Goal: Information Seeking & Learning: Learn about a topic

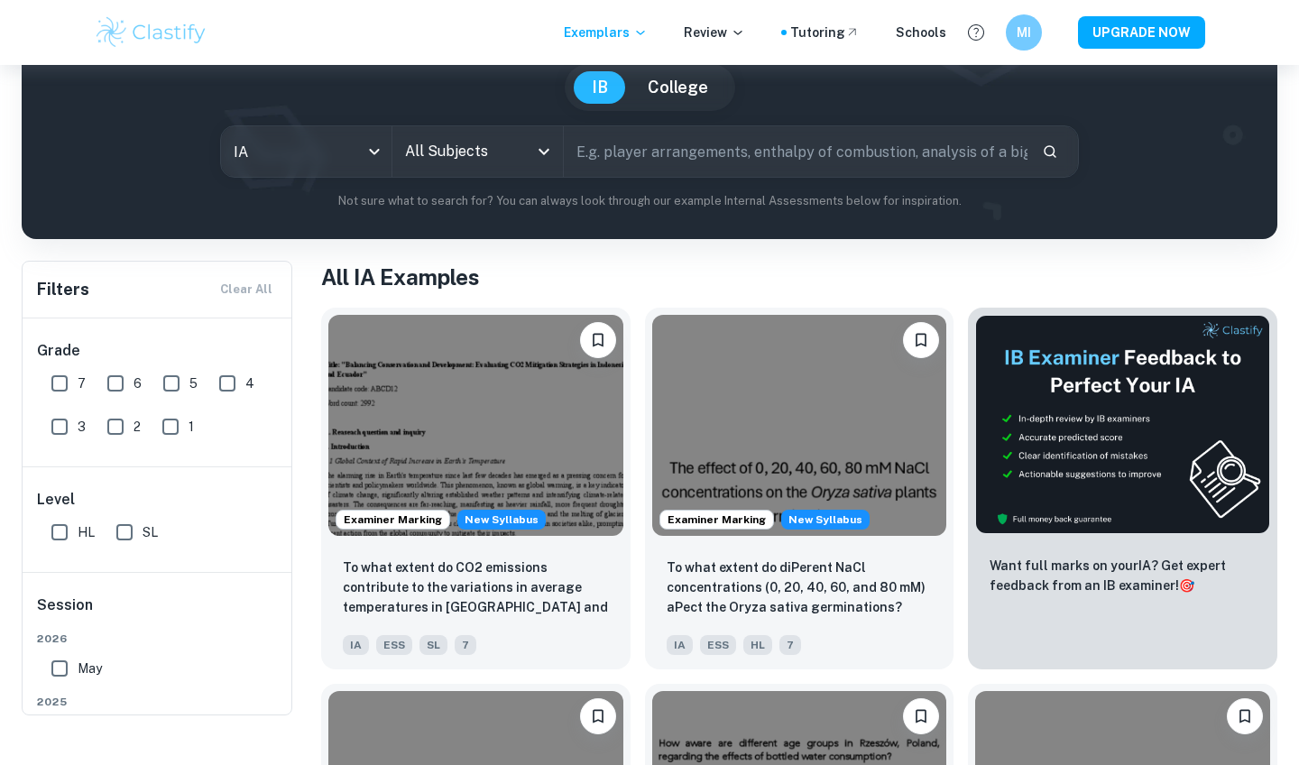
scroll to position [124, 0]
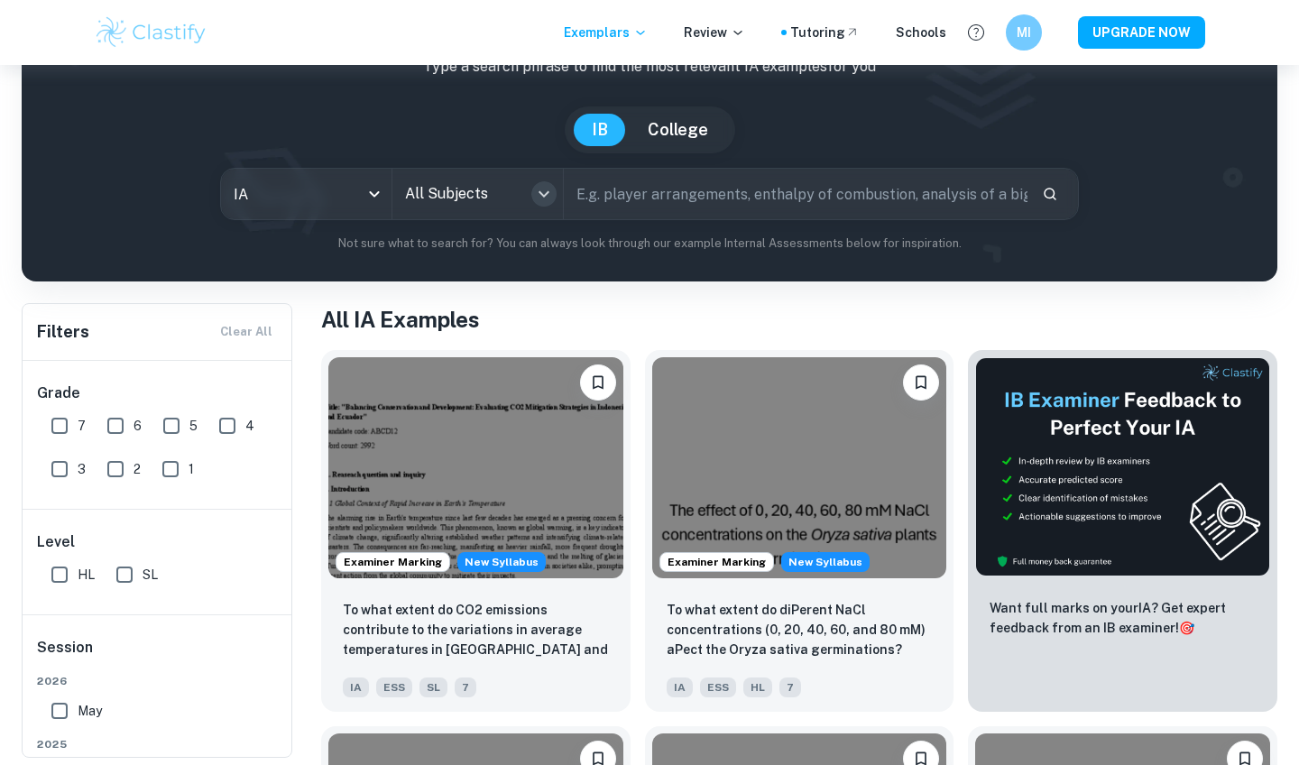
click at [535, 201] on icon "Open" at bounding box center [544, 194] width 22 height 22
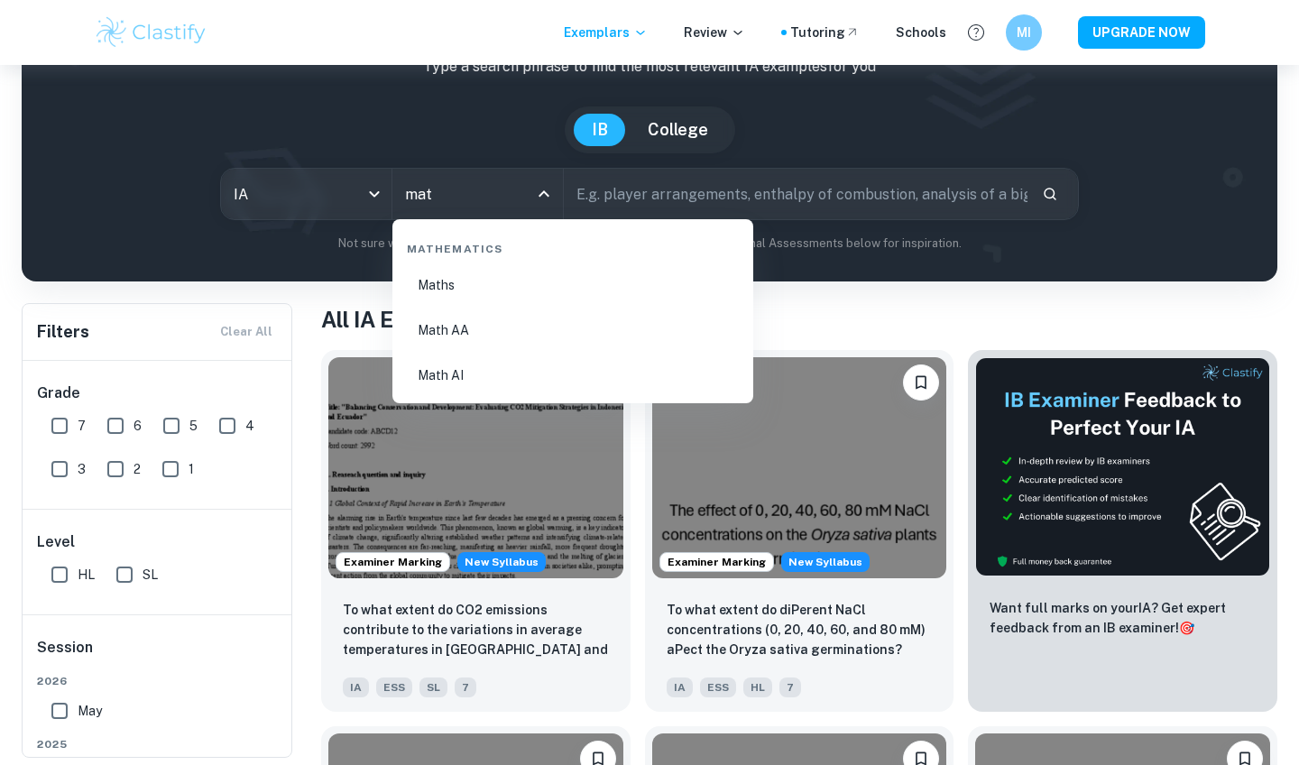
type input "math"
click at [515, 367] on li "Math AI" at bounding box center [573, 375] width 346 height 41
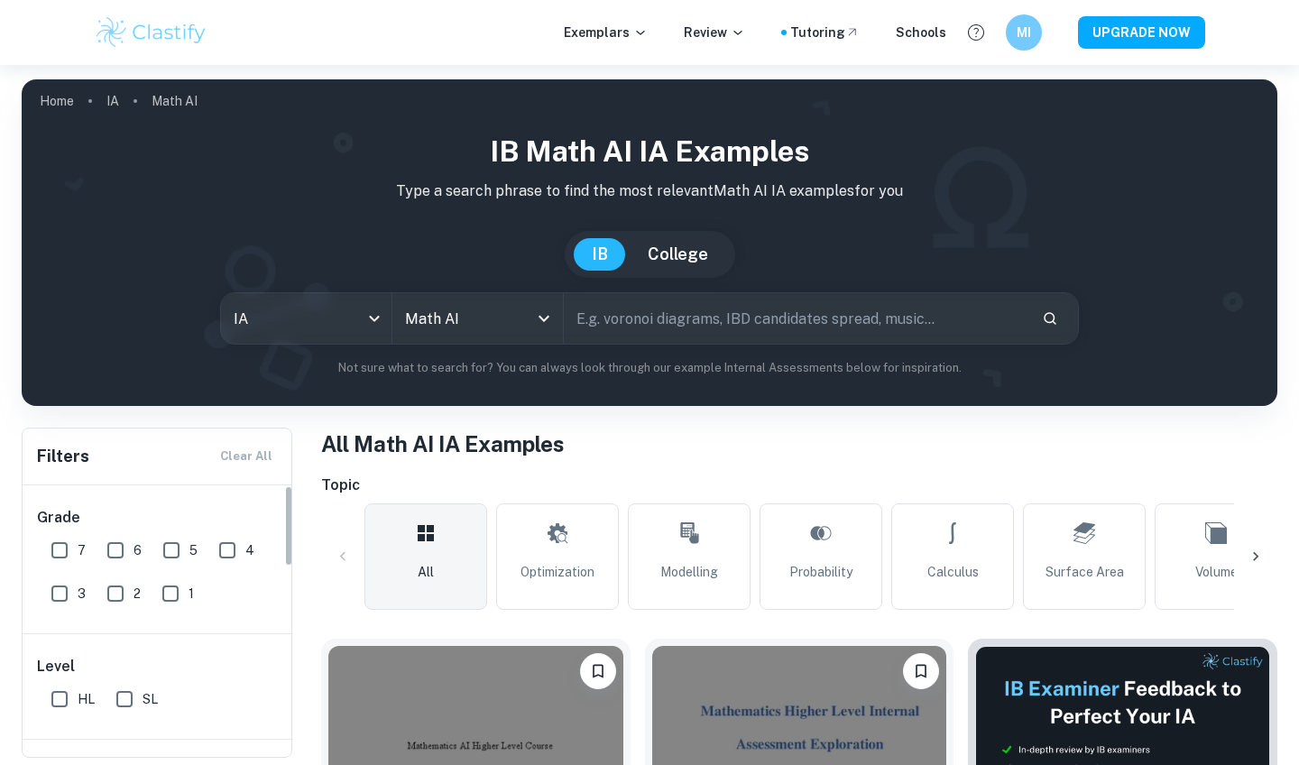
click at [65, 540] on input "7" at bounding box center [59, 550] width 36 height 36
checkbox input "true"
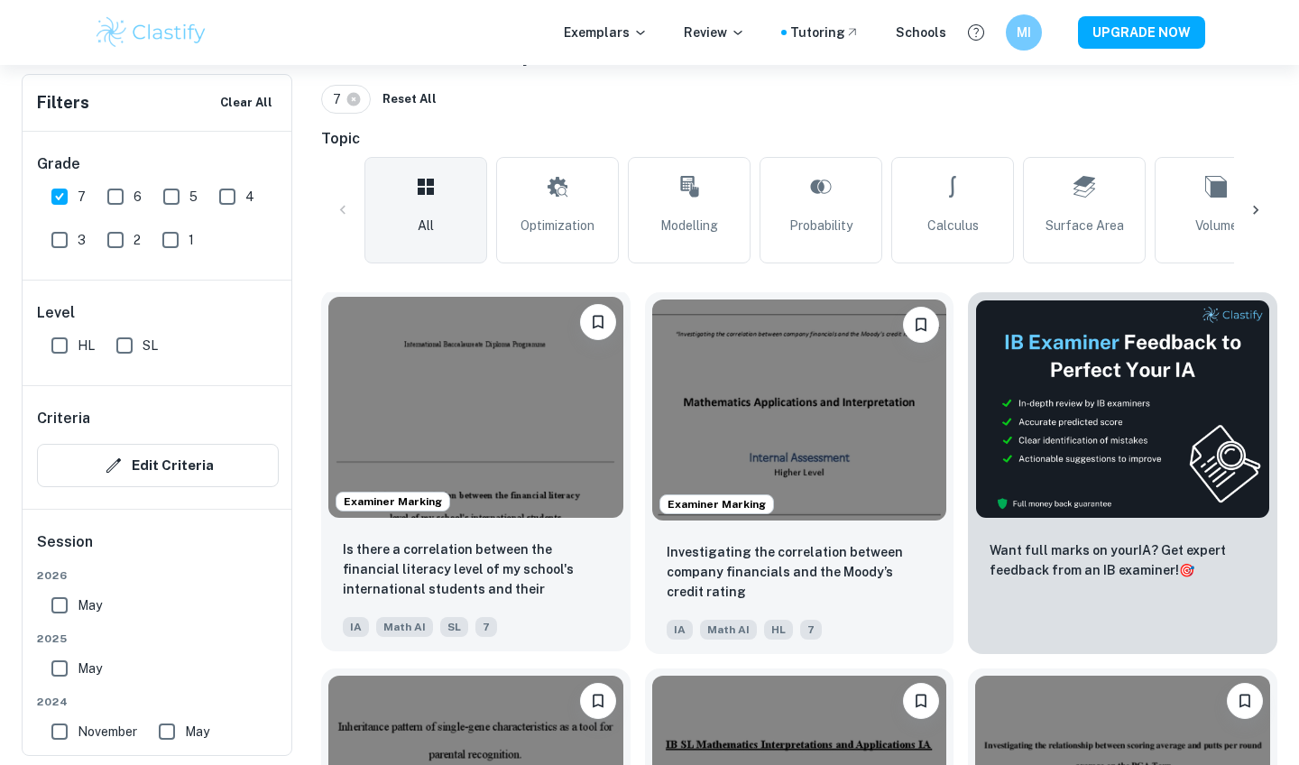
scroll to position [425, 0]
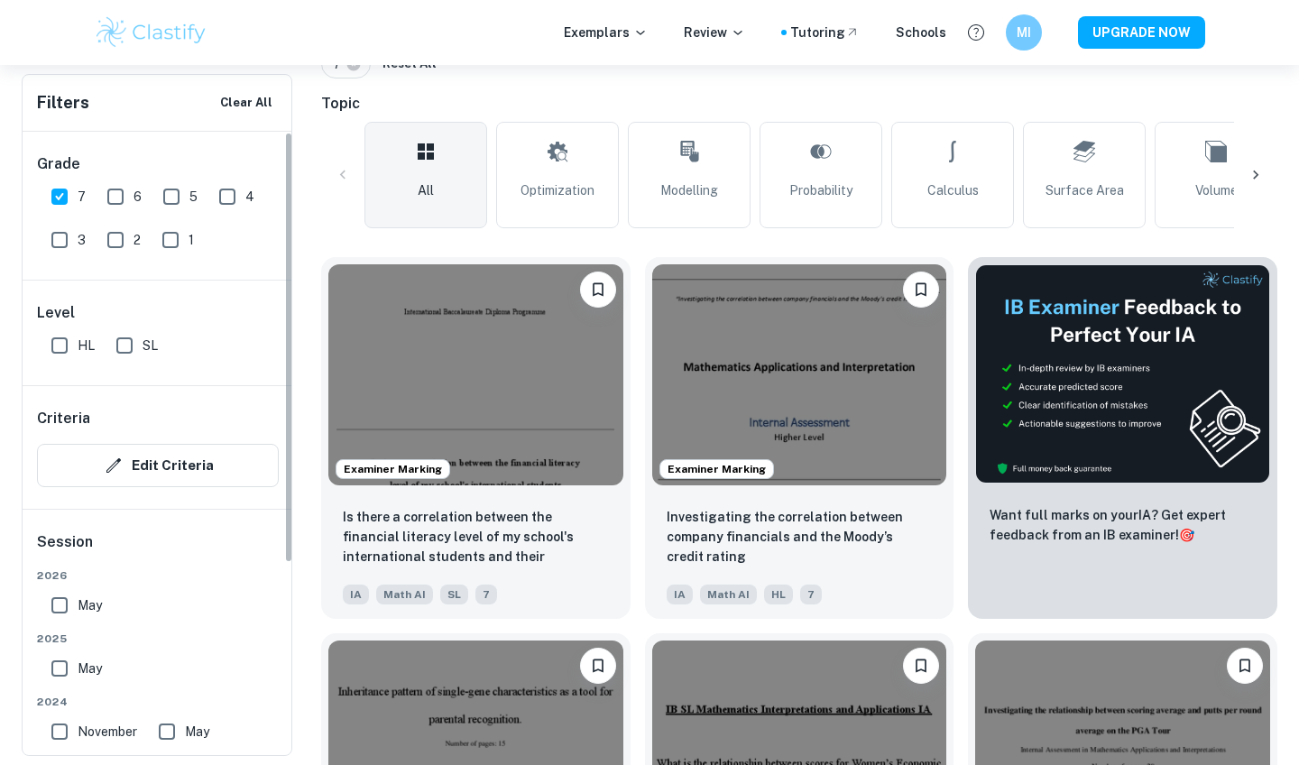
click at [138, 355] on input "SL" at bounding box center [124, 345] width 36 height 36
checkbox input "true"
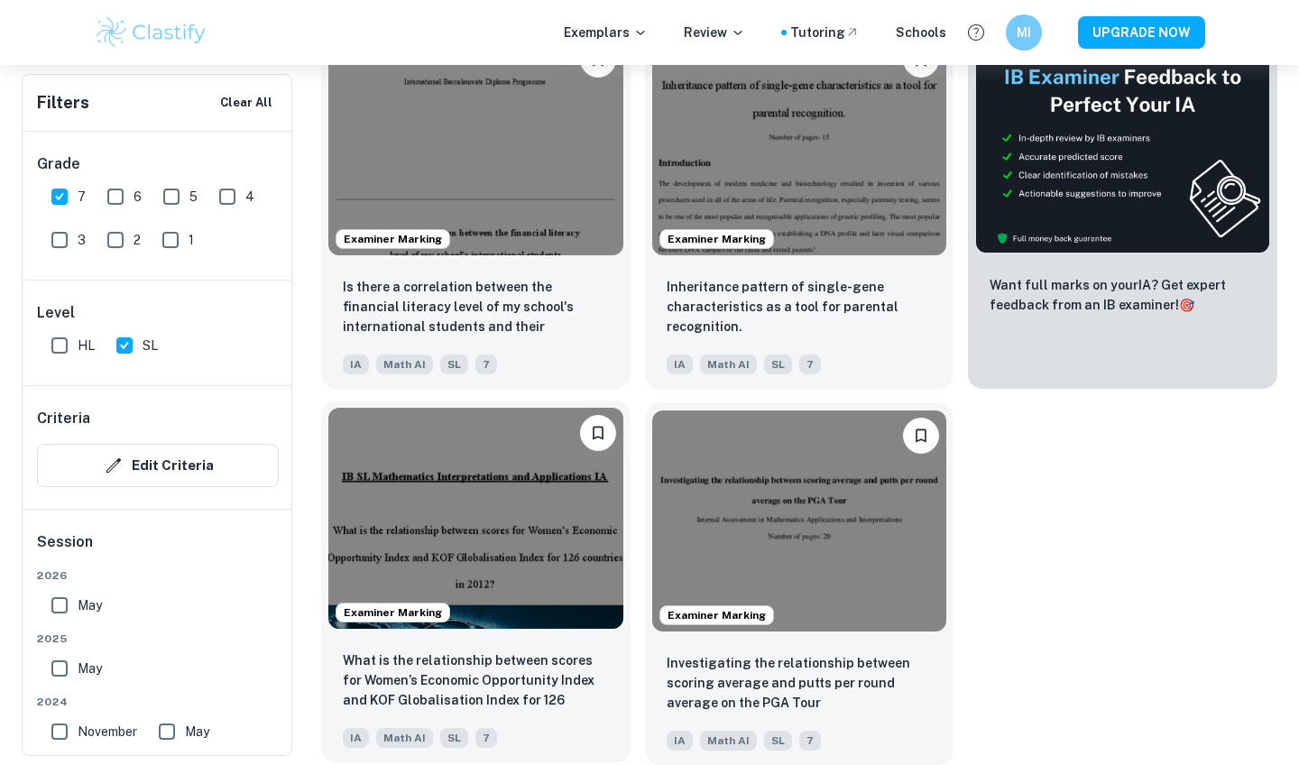
scroll to position [655, 0]
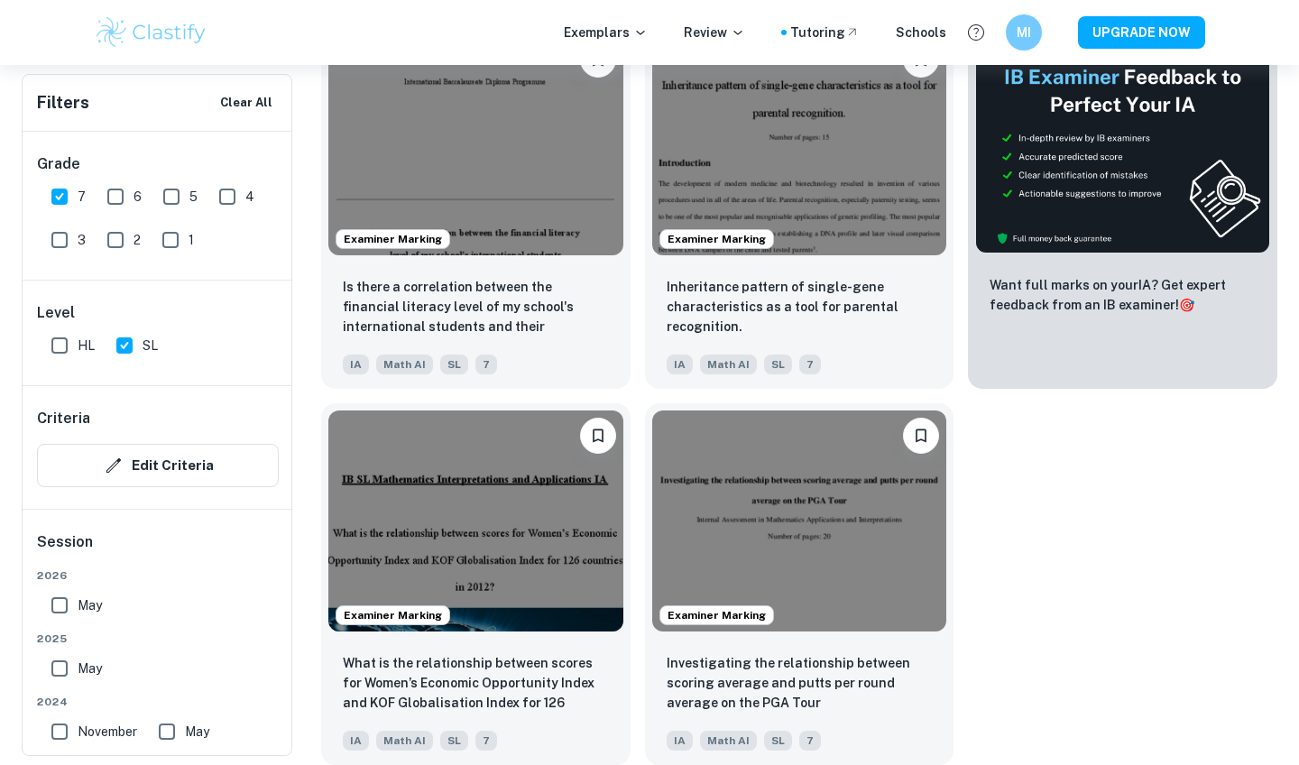
click at [57, 197] on input "7" at bounding box center [59, 197] width 36 height 36
checkbox input "false"
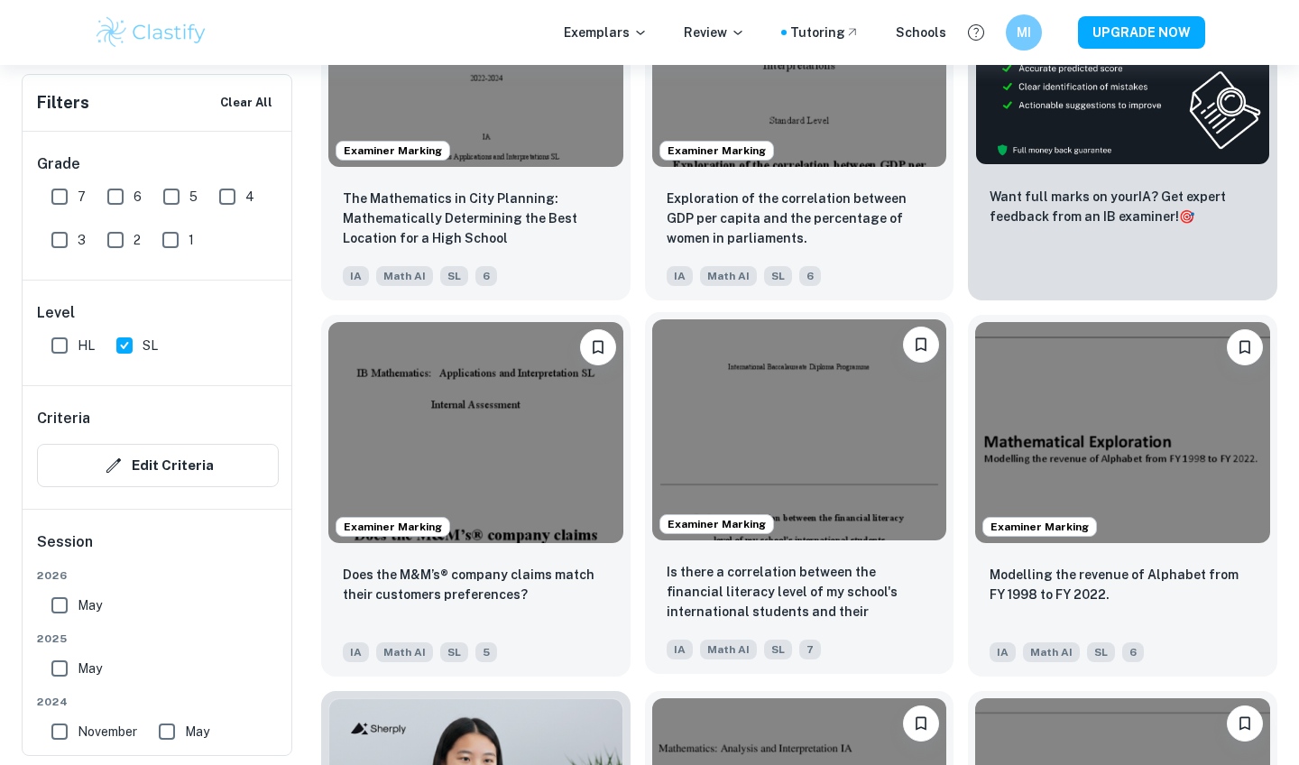
scroll to position [743, 0]
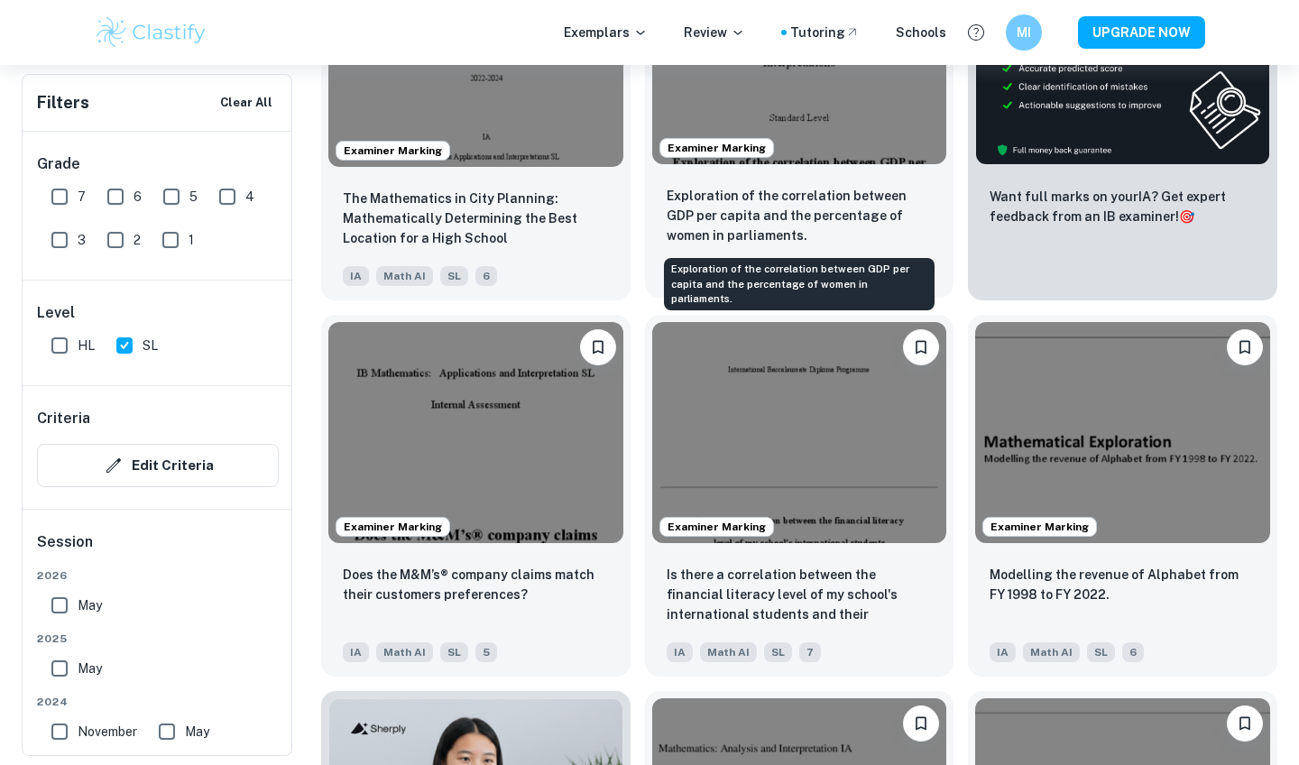
click at [850, 226] on p "Exploration of the correlation between GDP per capita and the percentage of wom…" at bounding box center [800, 216] width 266 height 60
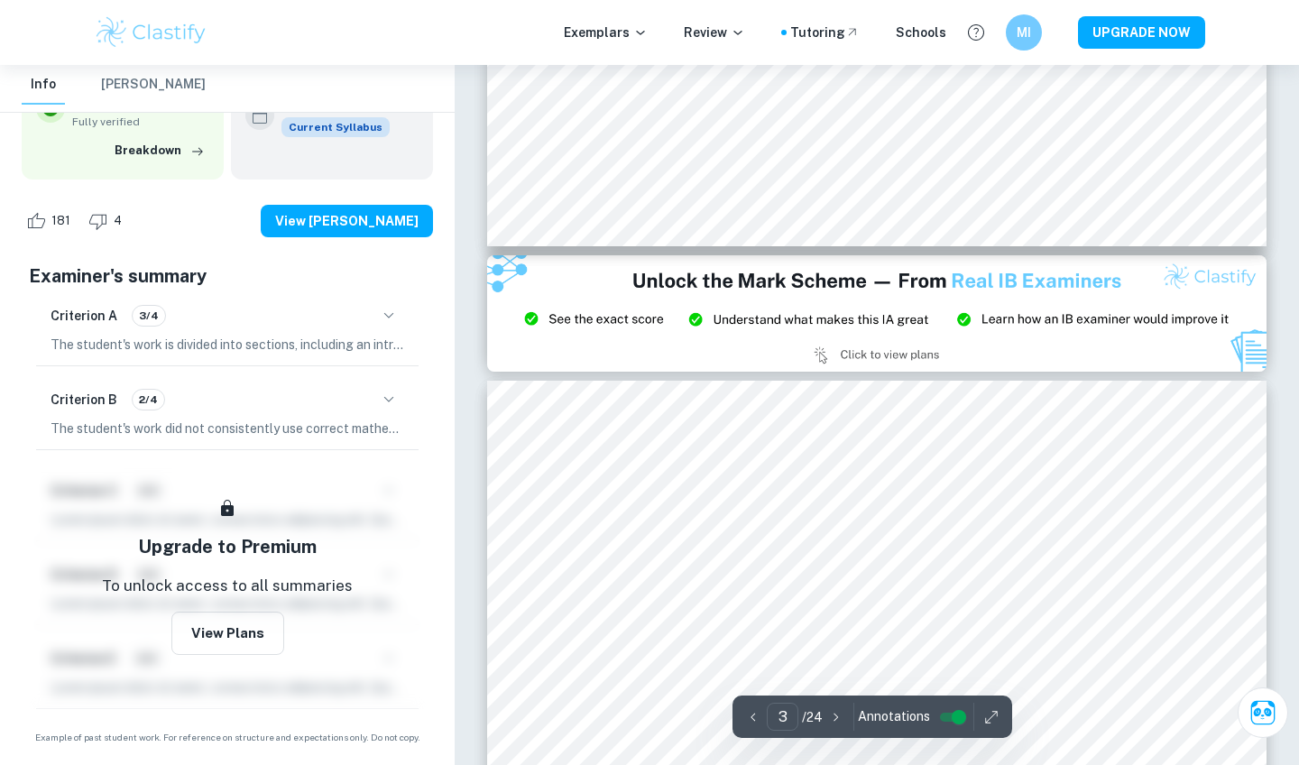
scroll to position [2183, 0]
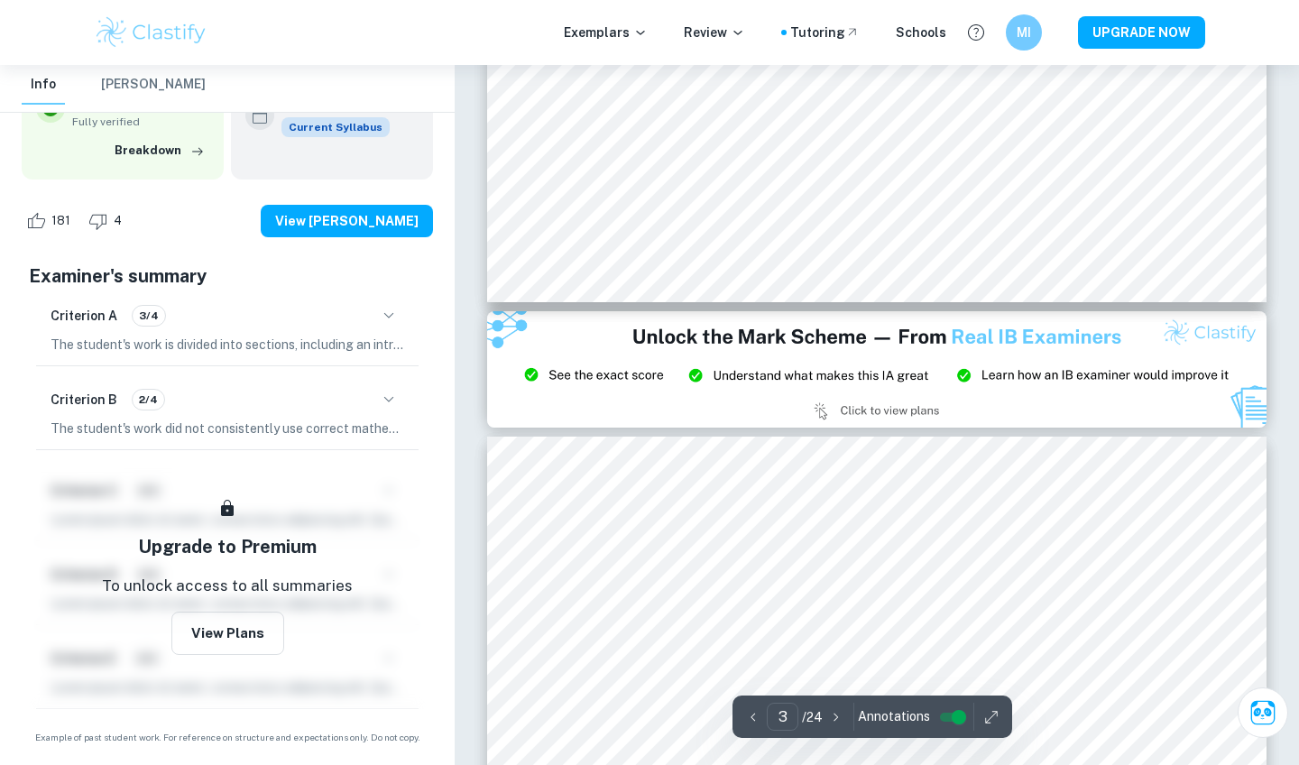
type input "2"
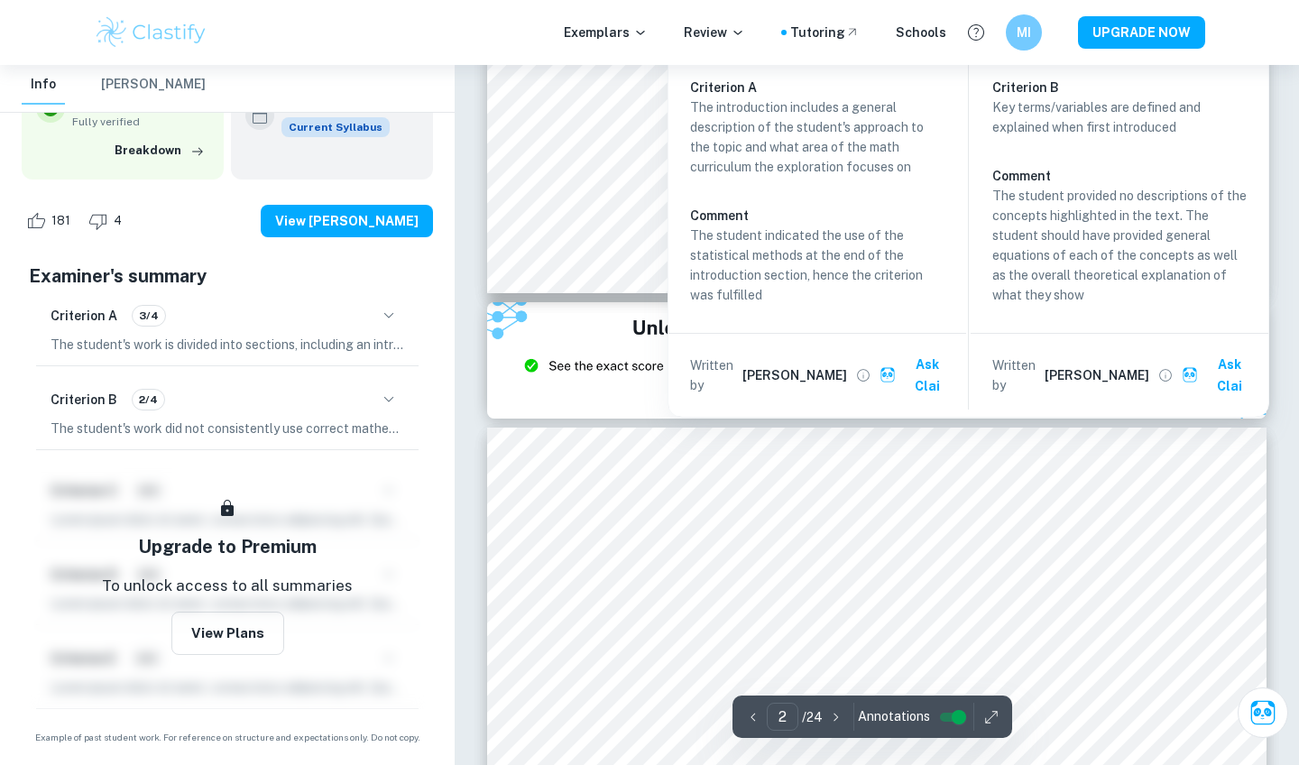
scroll to position [2148, 0]
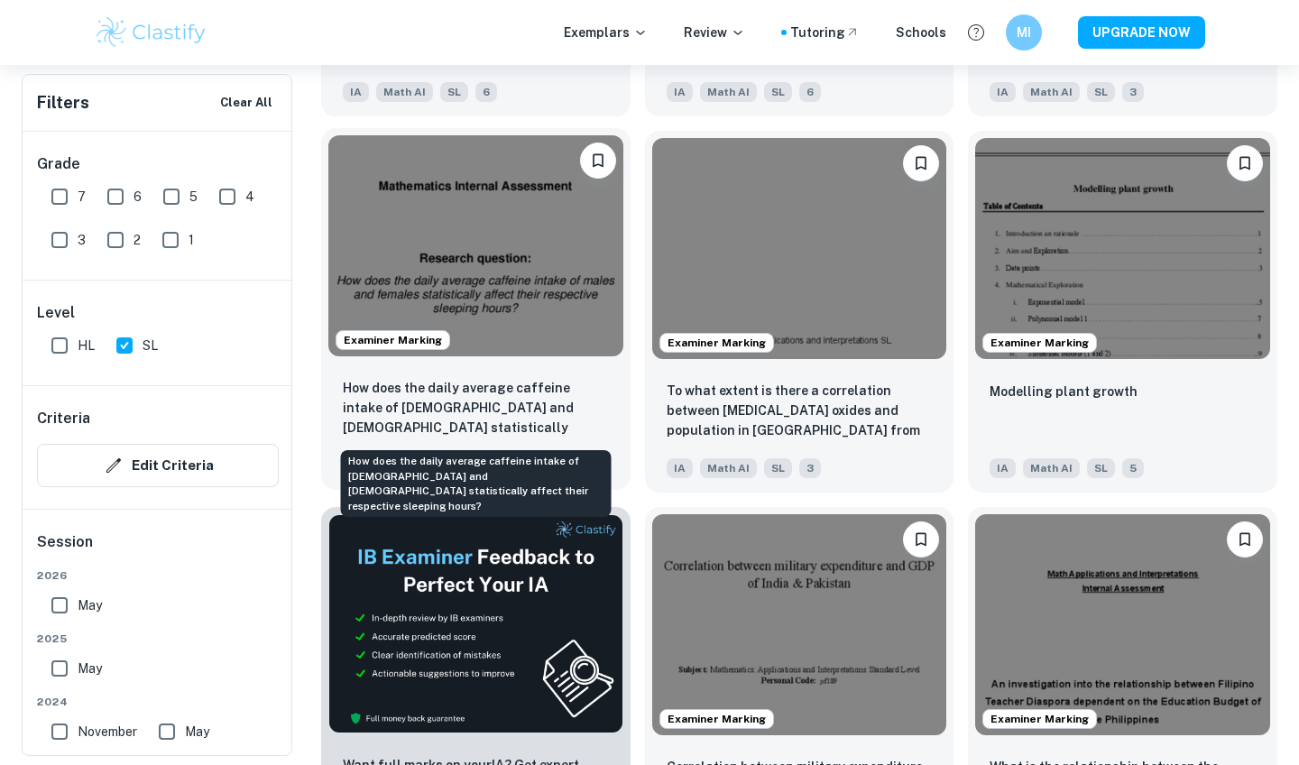
scroll to position [2435, 0]
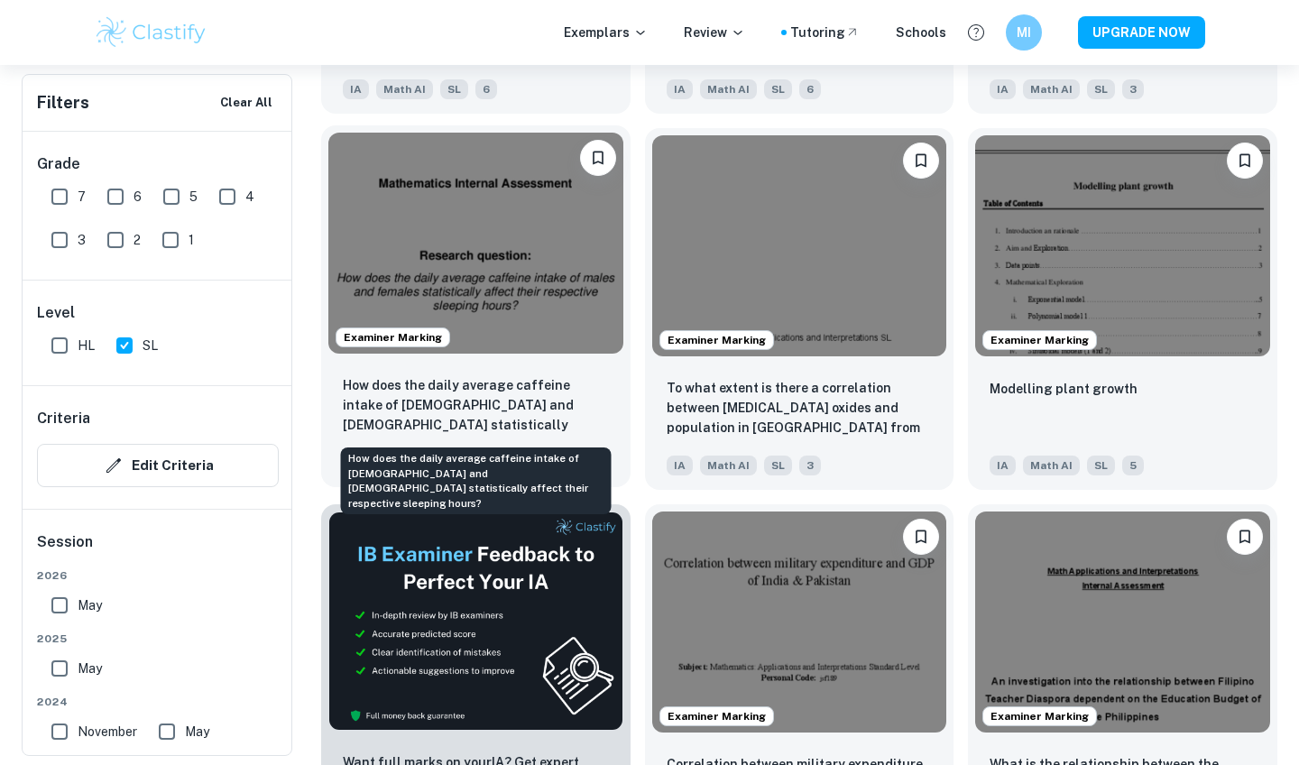
click at [594, 405] on p "How does the daily average caffeine intake of [DEMOGRAPHIC_DATA] and [DEMOGRAPH…" at bounding box center [476, 405] width 266 height 61
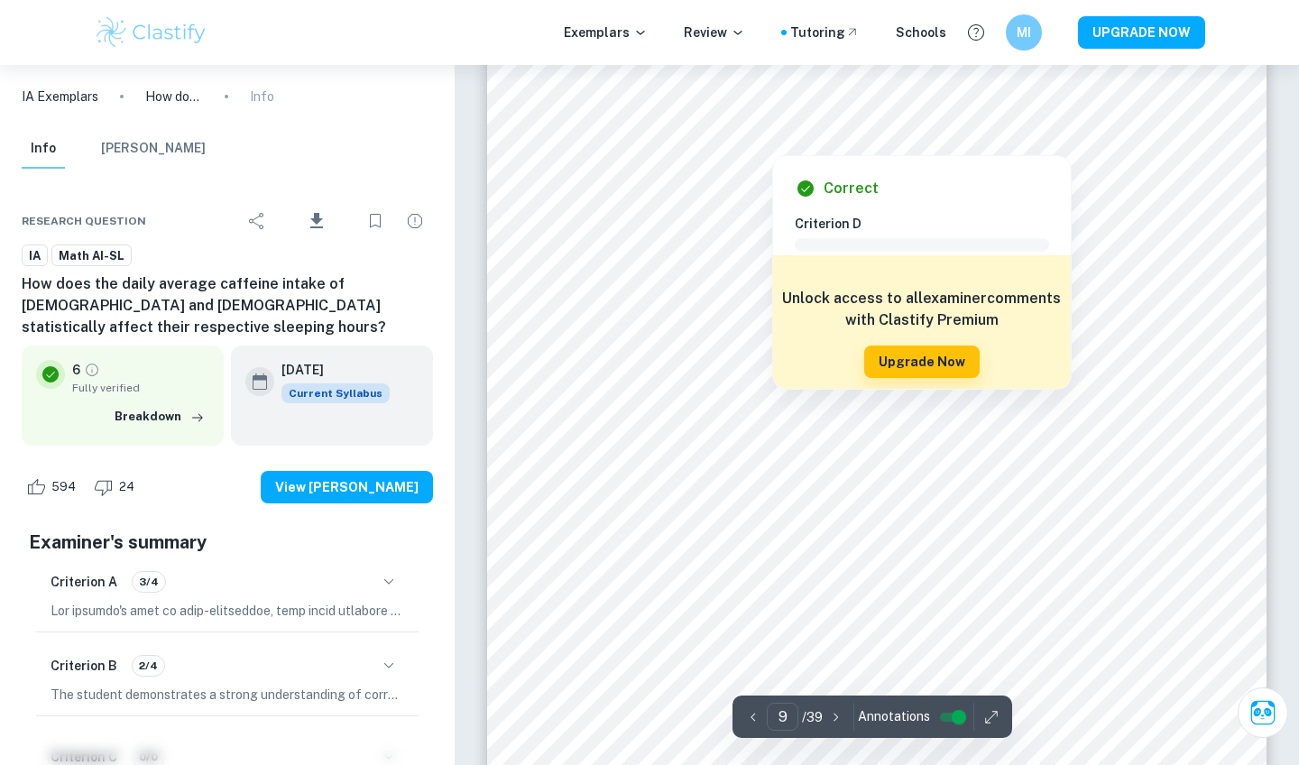
scroll to position [8670, 0]
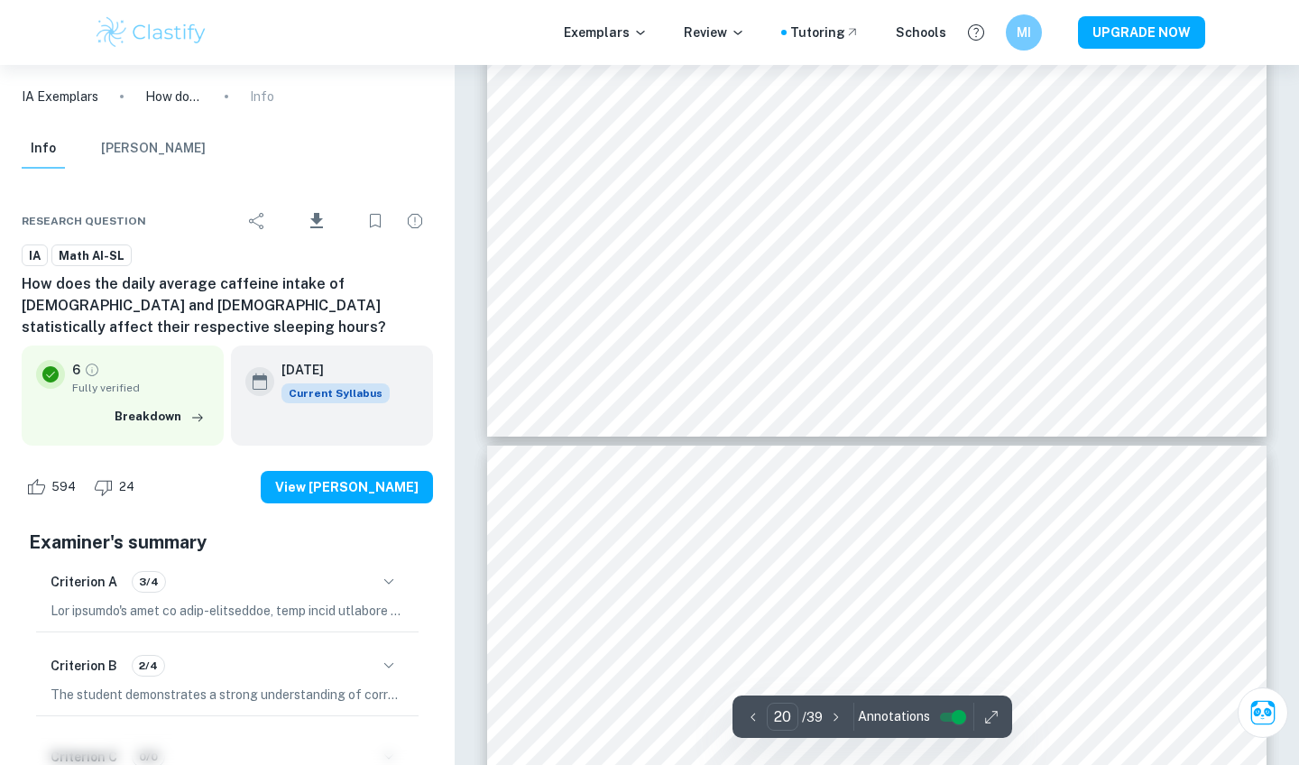
type input "21"
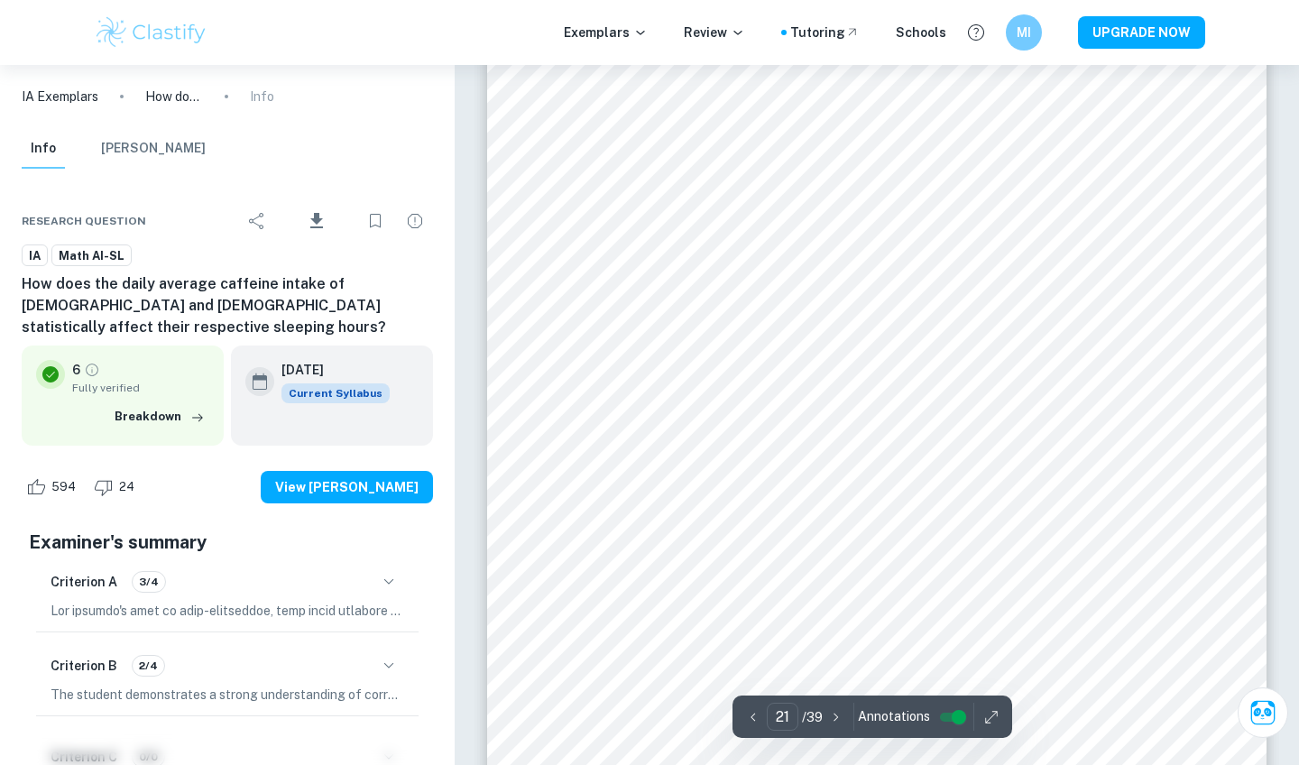
scroll to position [21087, 0]
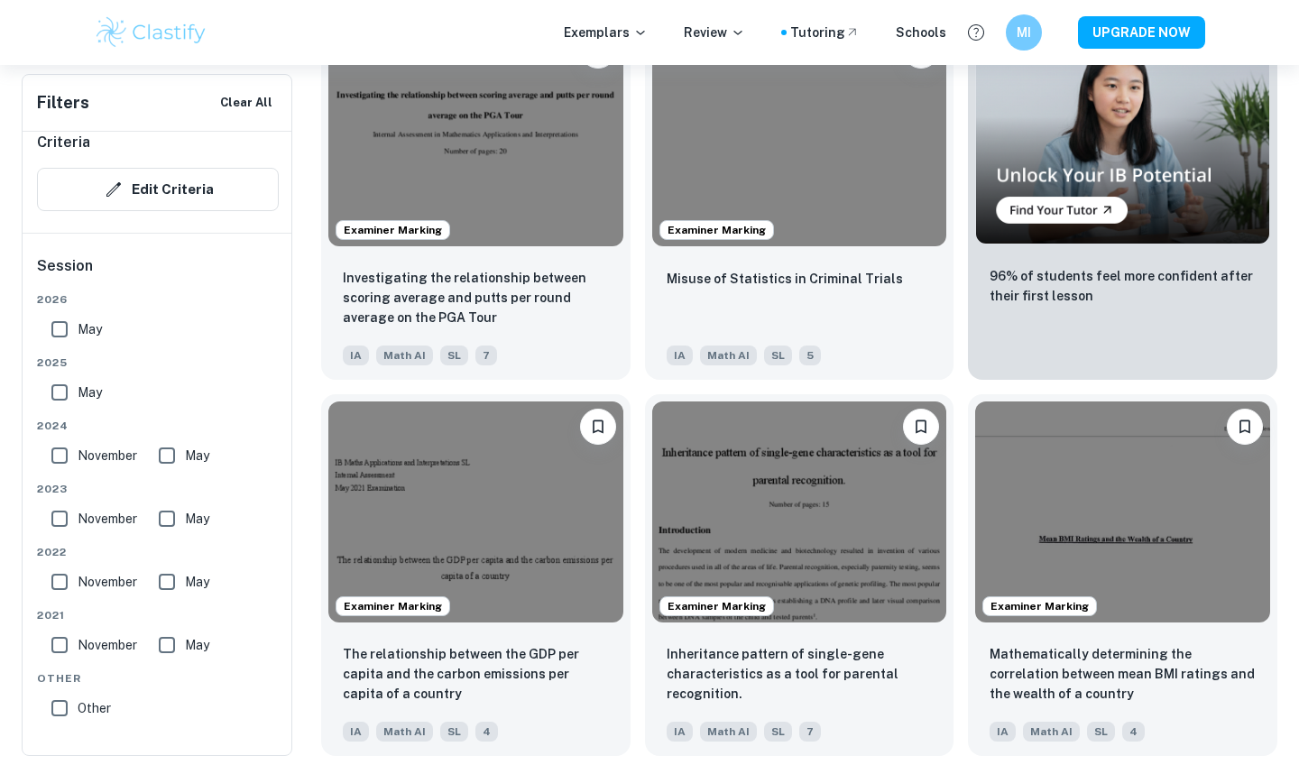
scroll to position [5180, 0]
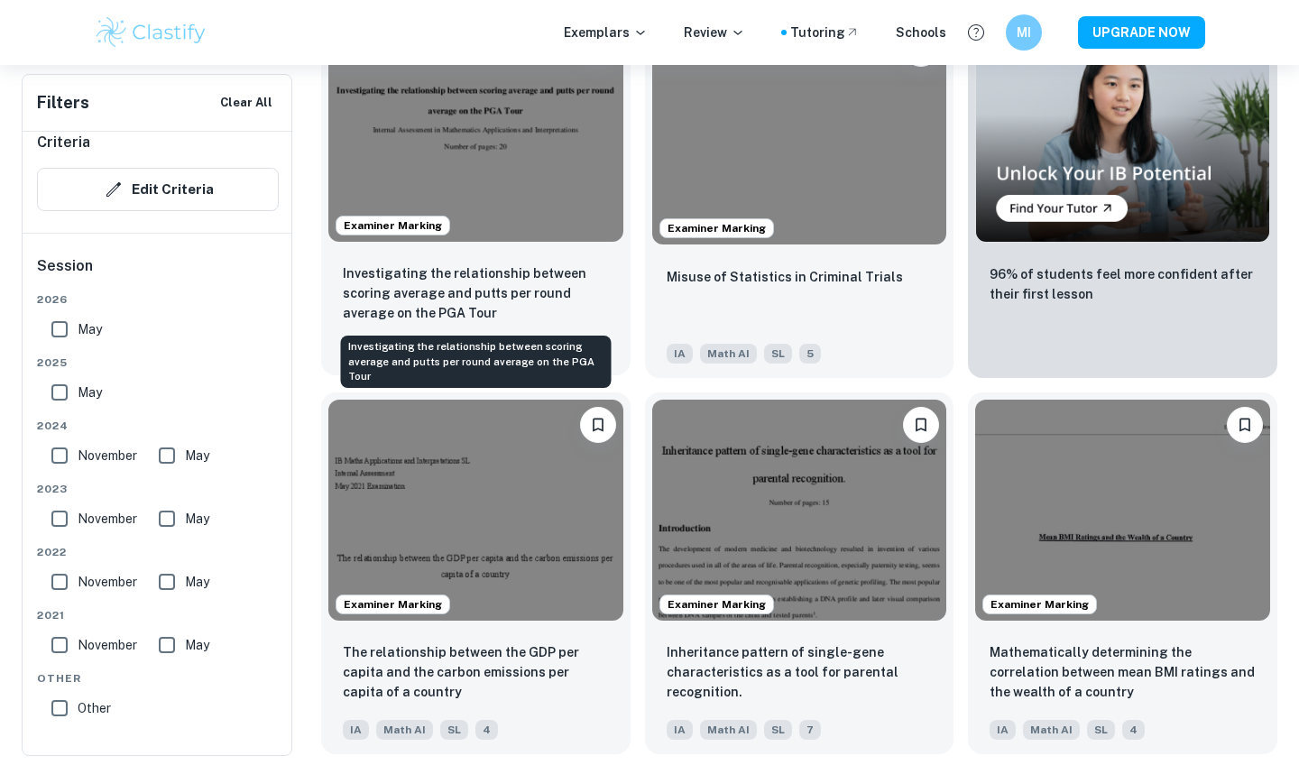
click at [499, 284] on p "Investigating the relationship between scoring average and putts per round aver…" at bounding box center [476, 293] width 266 height 60
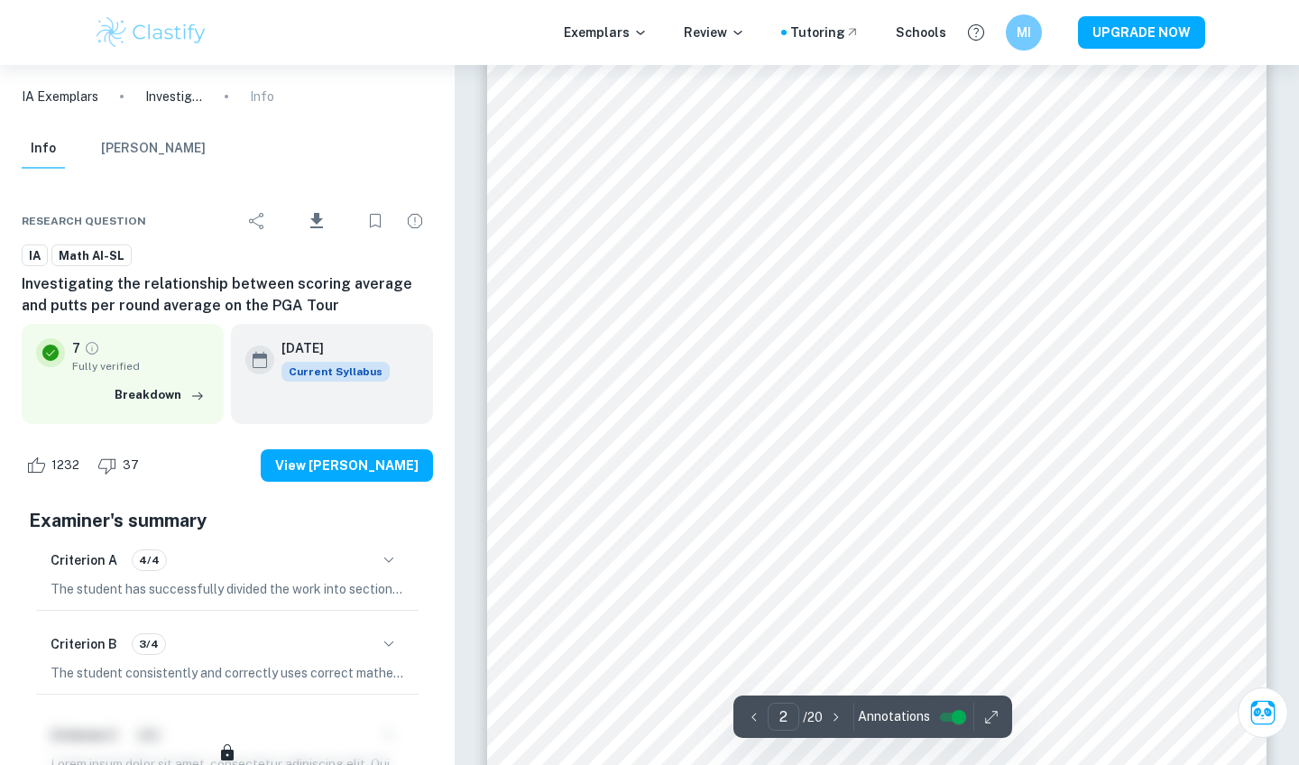
scroll to position [1309, 0]
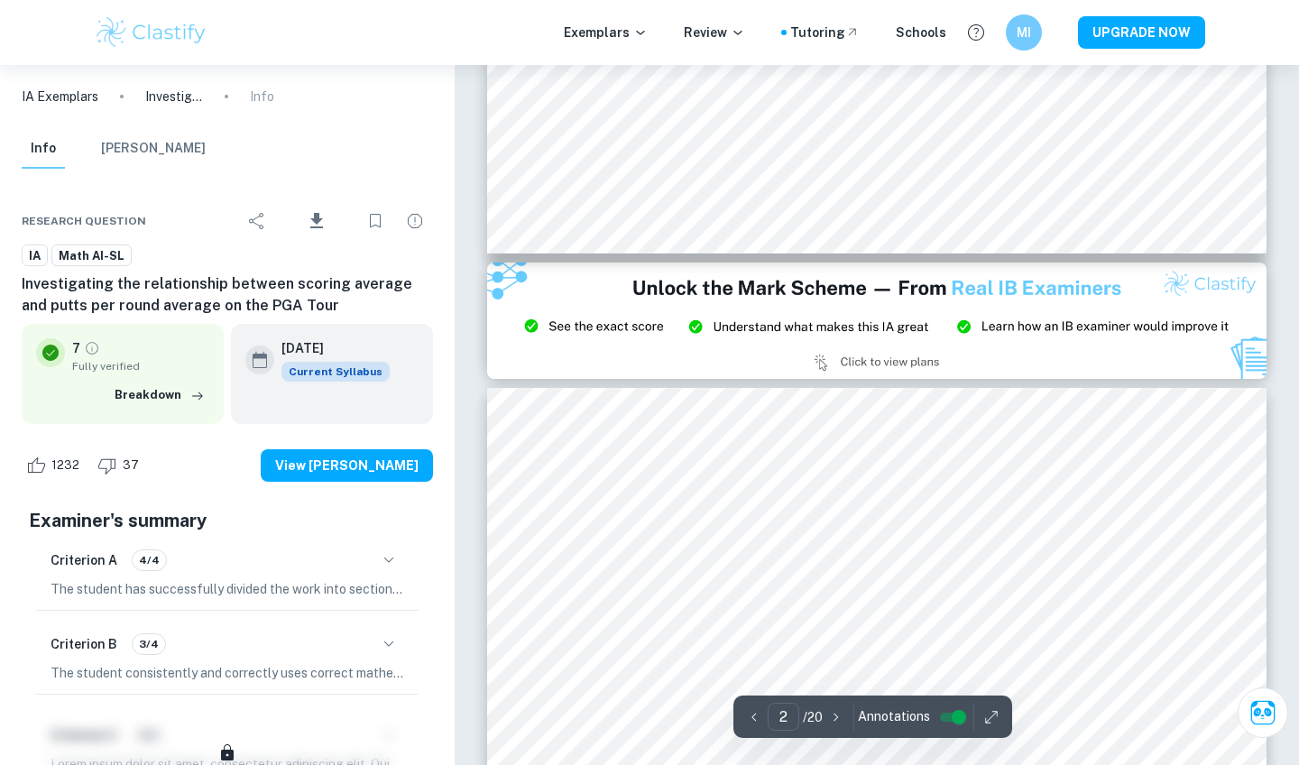
type input "3"
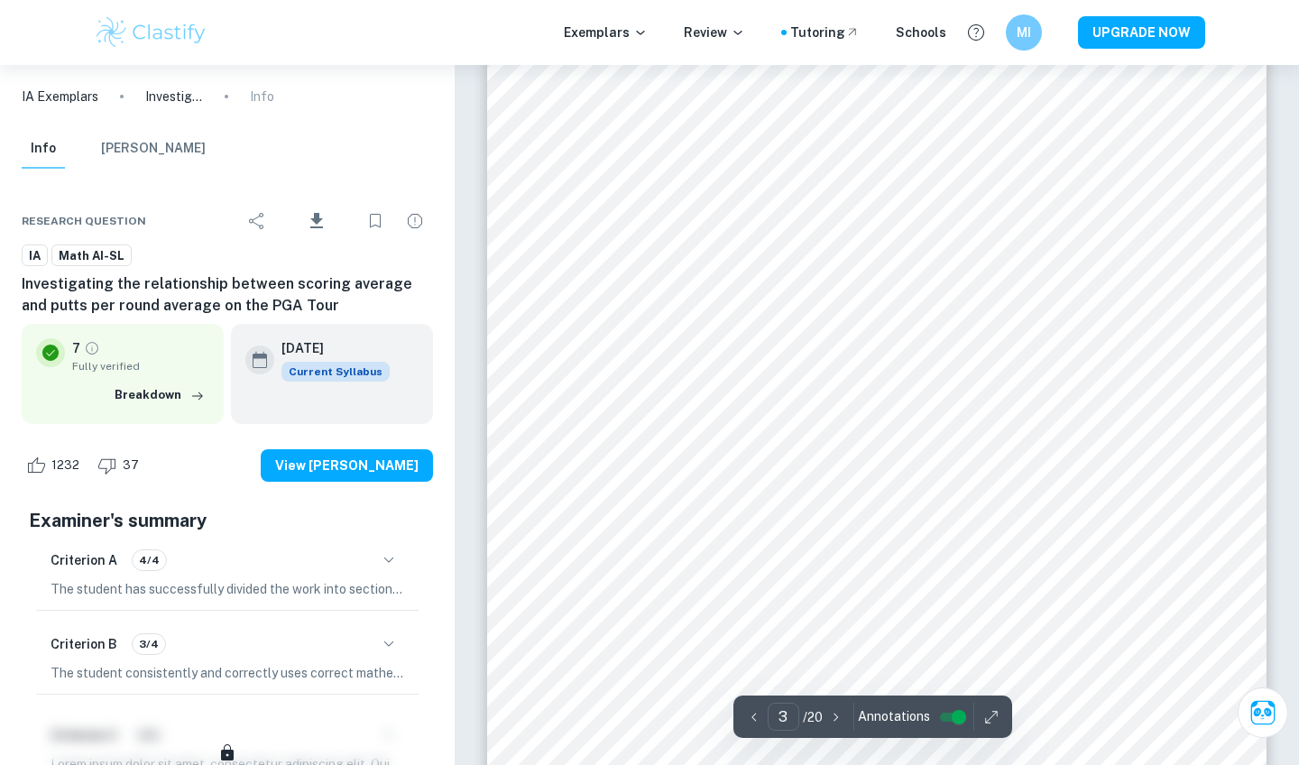
scroll to position [3072, 0]
